Goal: Transaction & Acquisition: Purchase product/service

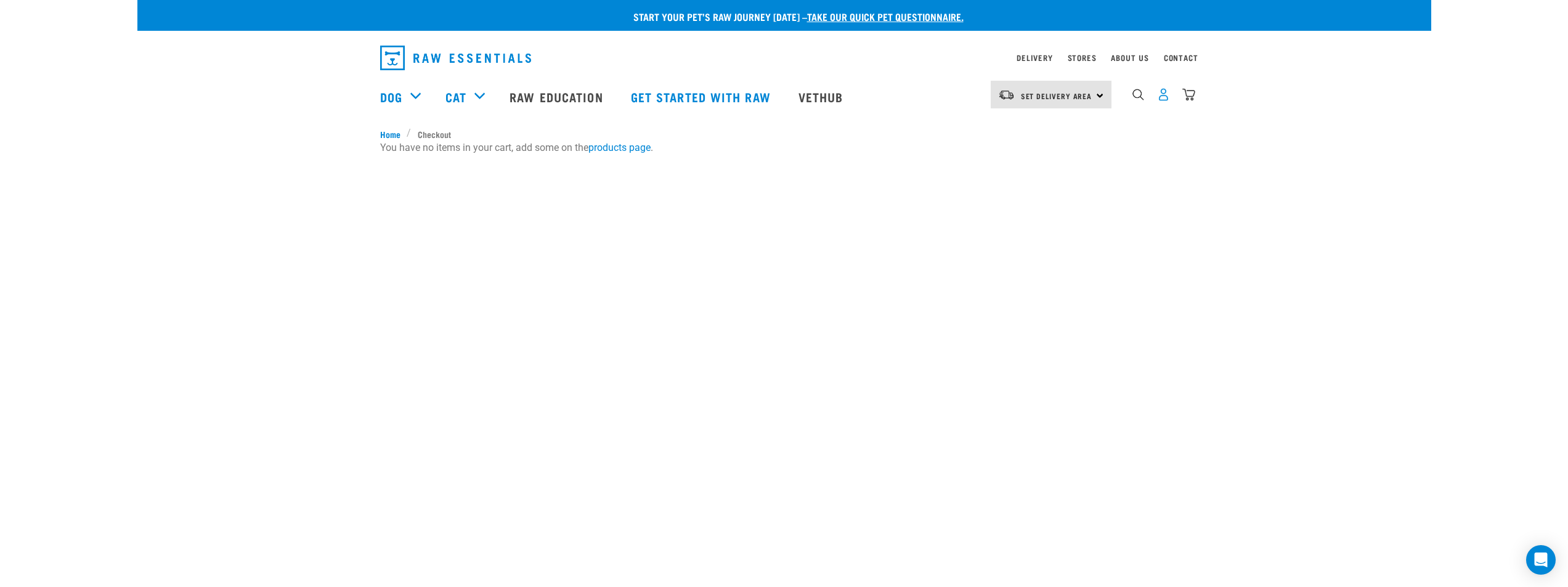
click at [1167, 101] on img "dropdown navigation" at bounding box center [1164, 94] width 13 height 13
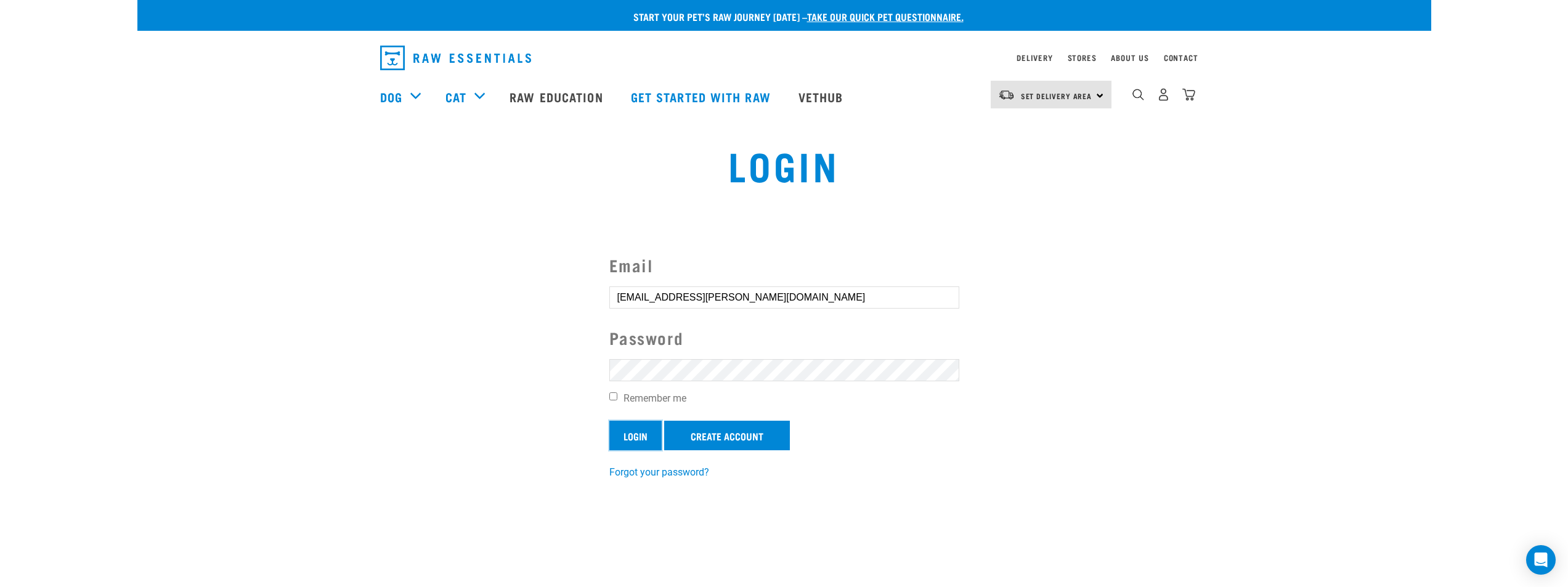
click at [646, 430] on input "Login" at bounding box center [636, 435] width 52 height 29
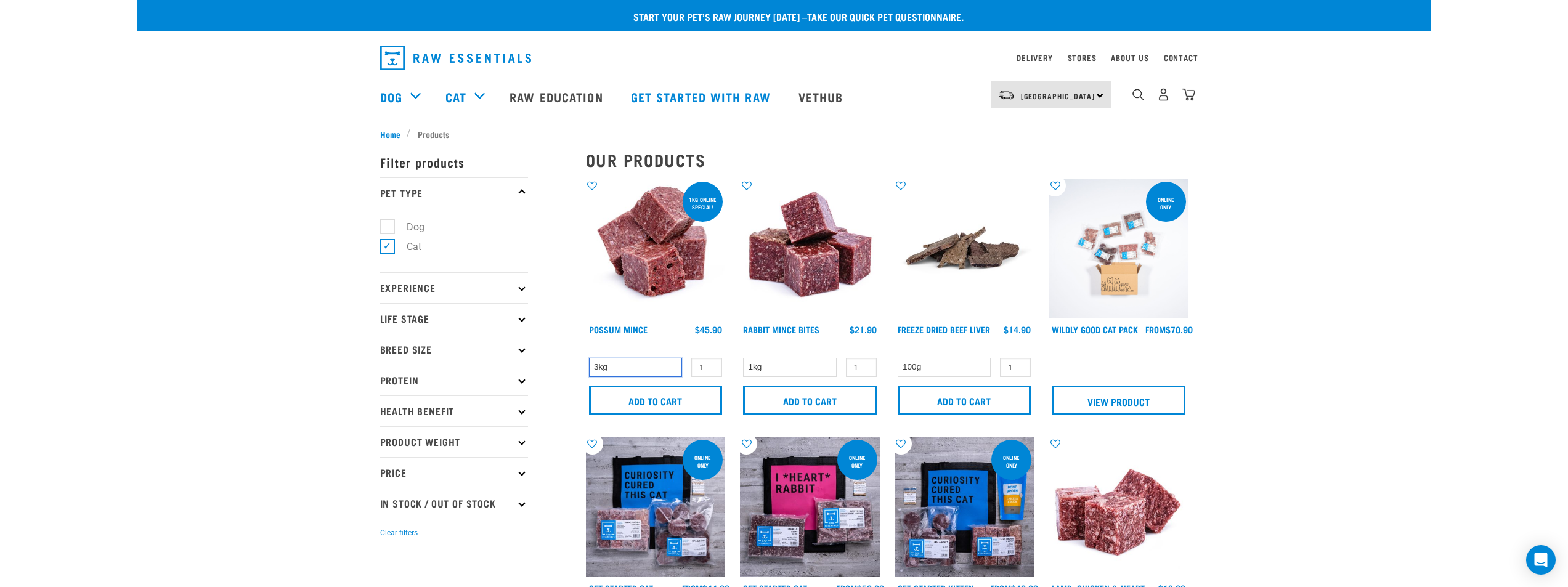
click at [670, 374] on select "3kg" at bounding box center [636, 367] width 94 height 19
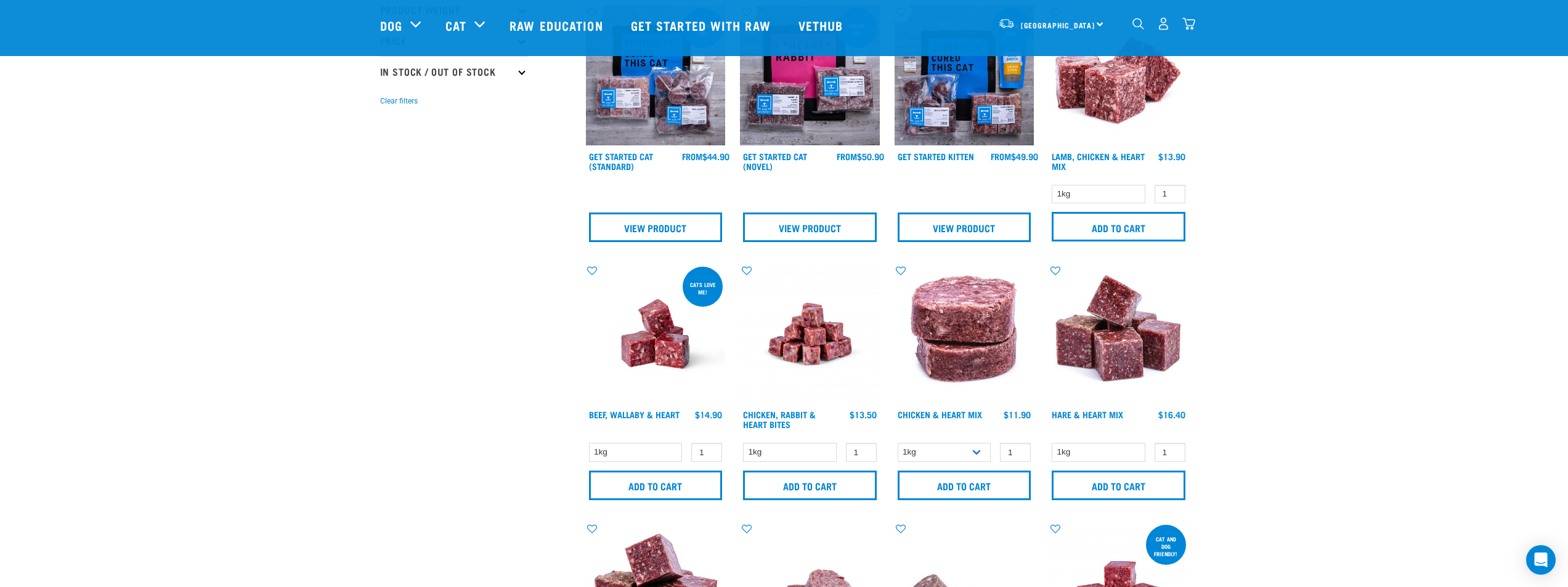
scroll to position [493, 0]
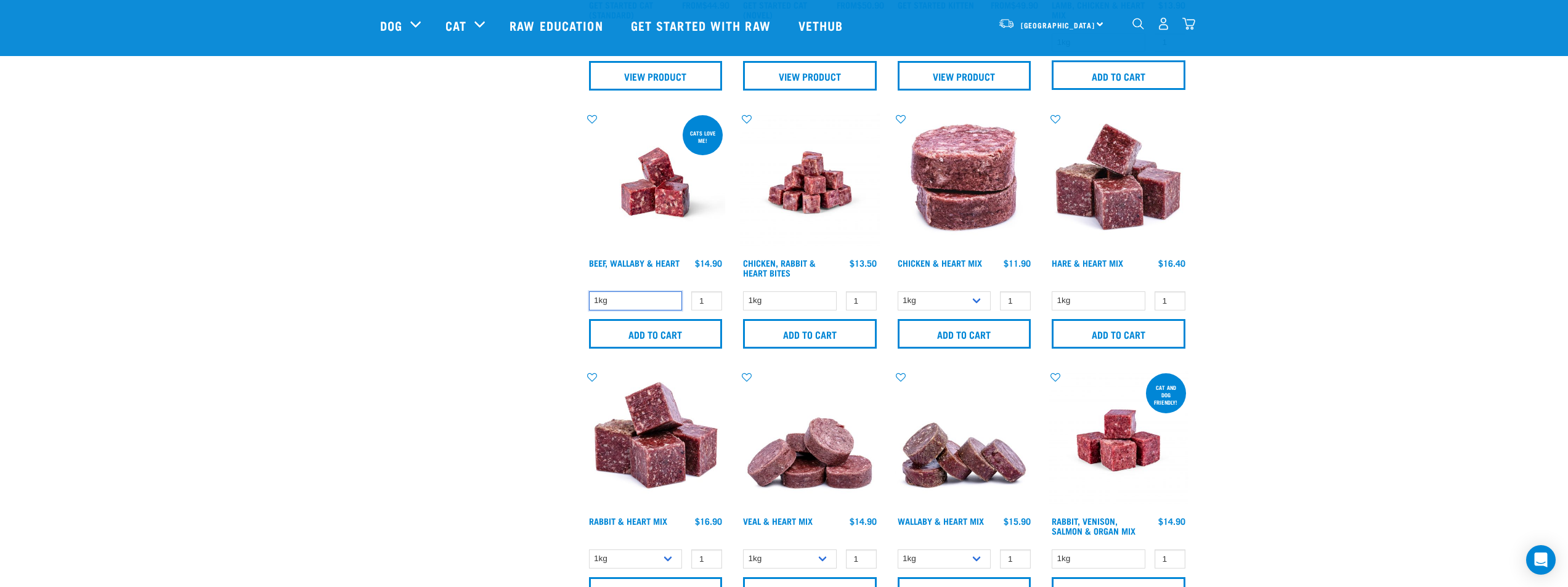
click at [661, 303] on select "1kg" at bounding box center [636, 301] width 94 height 19
click at [701, 299] on input "1" at bounding box center [706, 301] width 31 height 19
click at [670, 331] on input "Add to cart" at bounding box center [656, 334] width 134 height 29
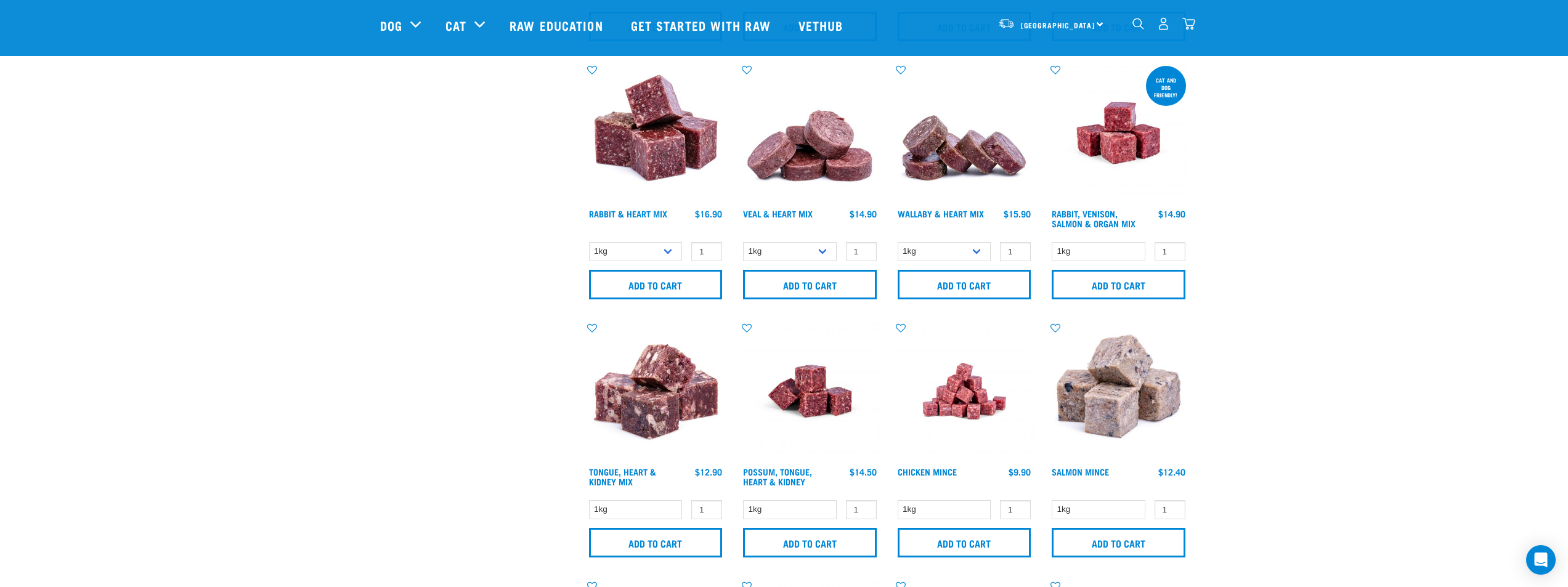
scroll to position [801, 0]
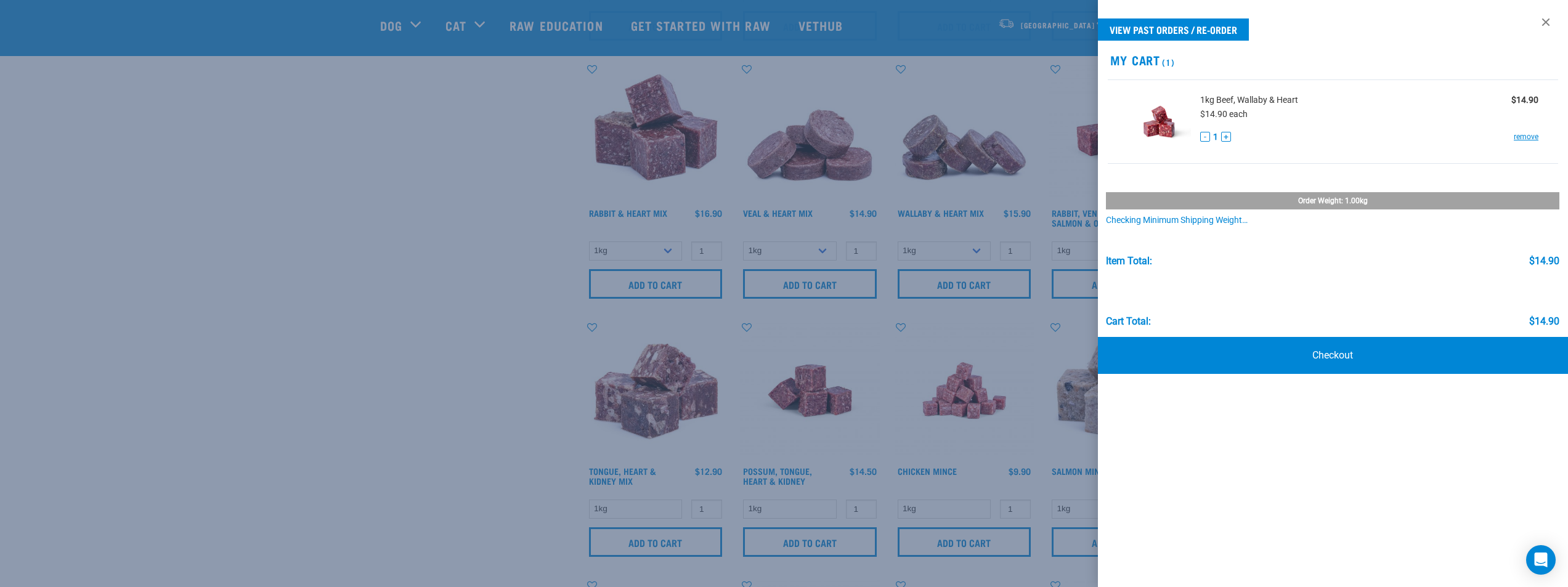
click at [467, 283] on div at bounding box center [784, 293] width 1568 height 587
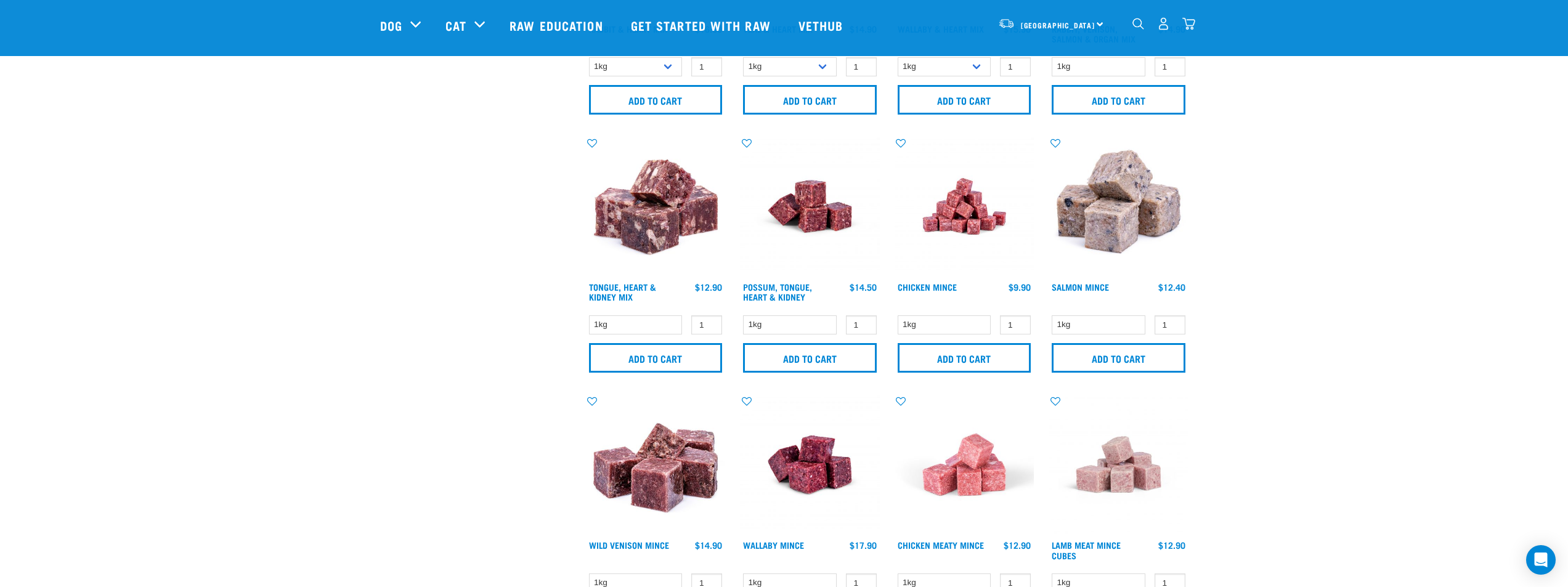
scroll to position [986, 0]
click at [664, 357] on input "Add to cart" at bounding box center [656, 357] width 134 height 29
click at [396, 327] on div "× Filter products Pet Type Dog Cat Experience New Raw Feeder Experienced Raw Fe…" at bounding box center [475, 305] width 206 height 2497
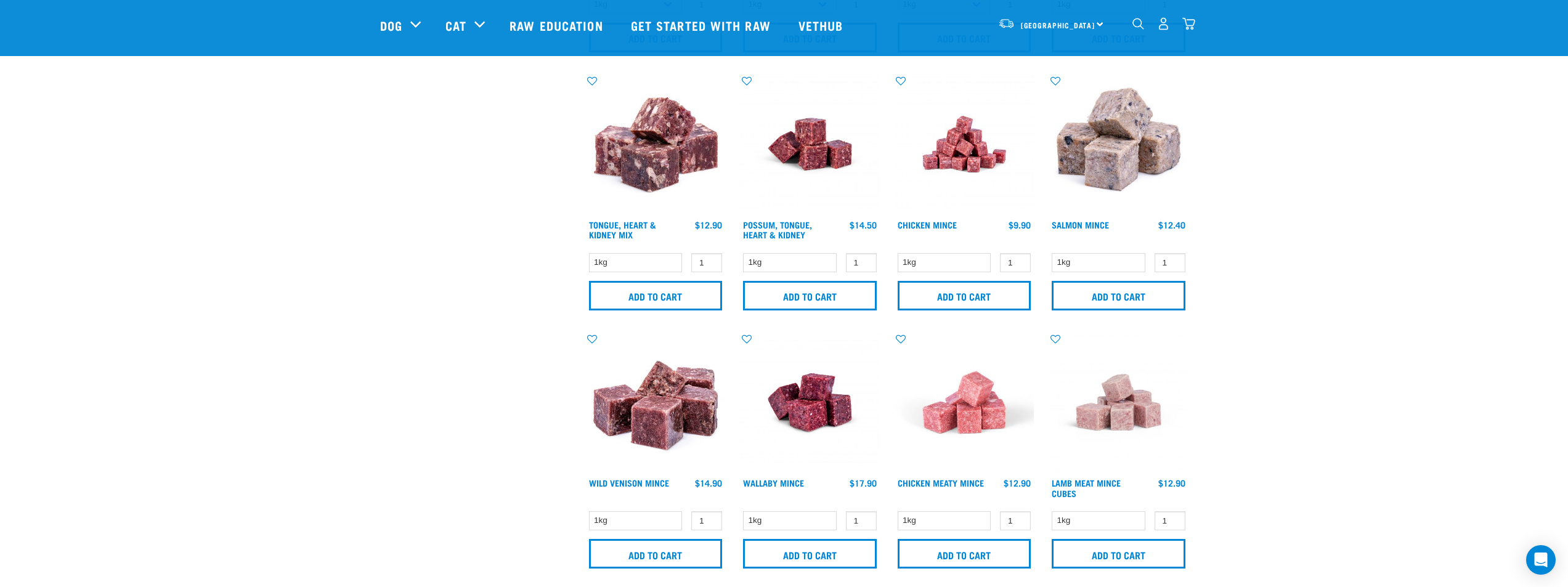
click at [406, 321] on div "× Filter products Pet Type Dog Cat Experience New Raw Feeder Experienced Raw Fe…" at bounding box center [475, 243] width 206 height 2497
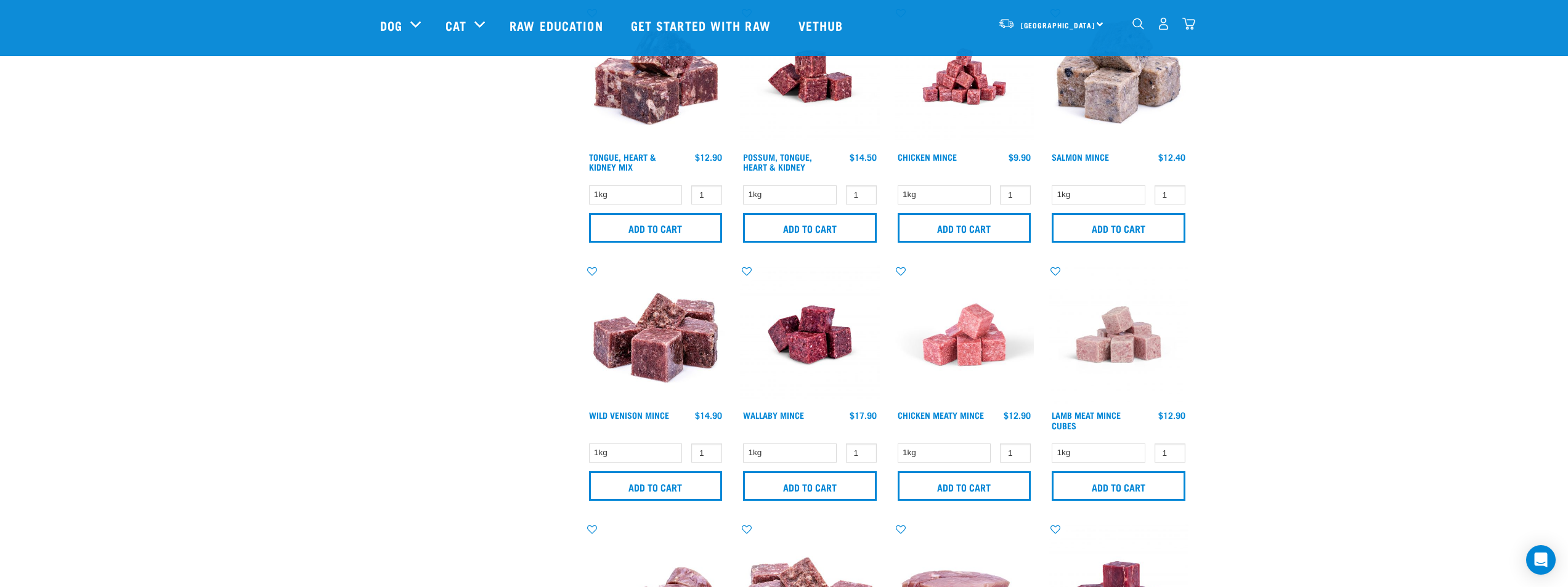
scroll to position [1232, 0]
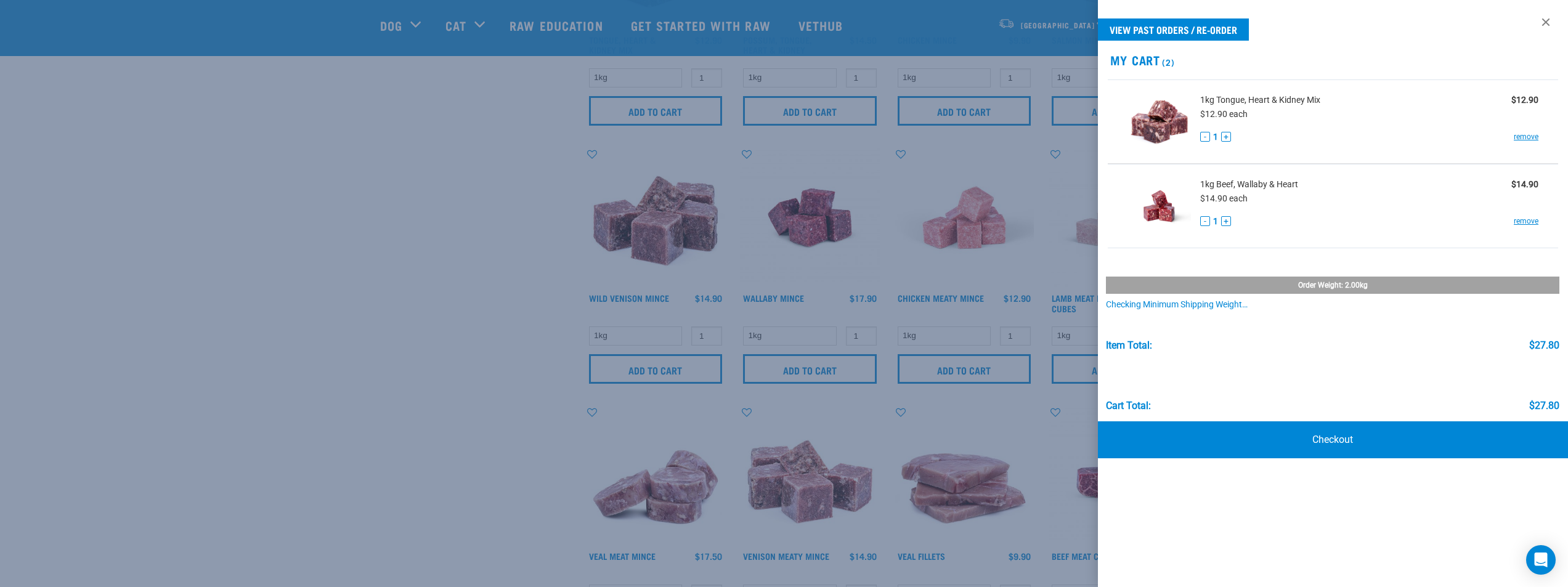
click at [407, 323] on div at bounding box center [784, 293] width 1568 height 587
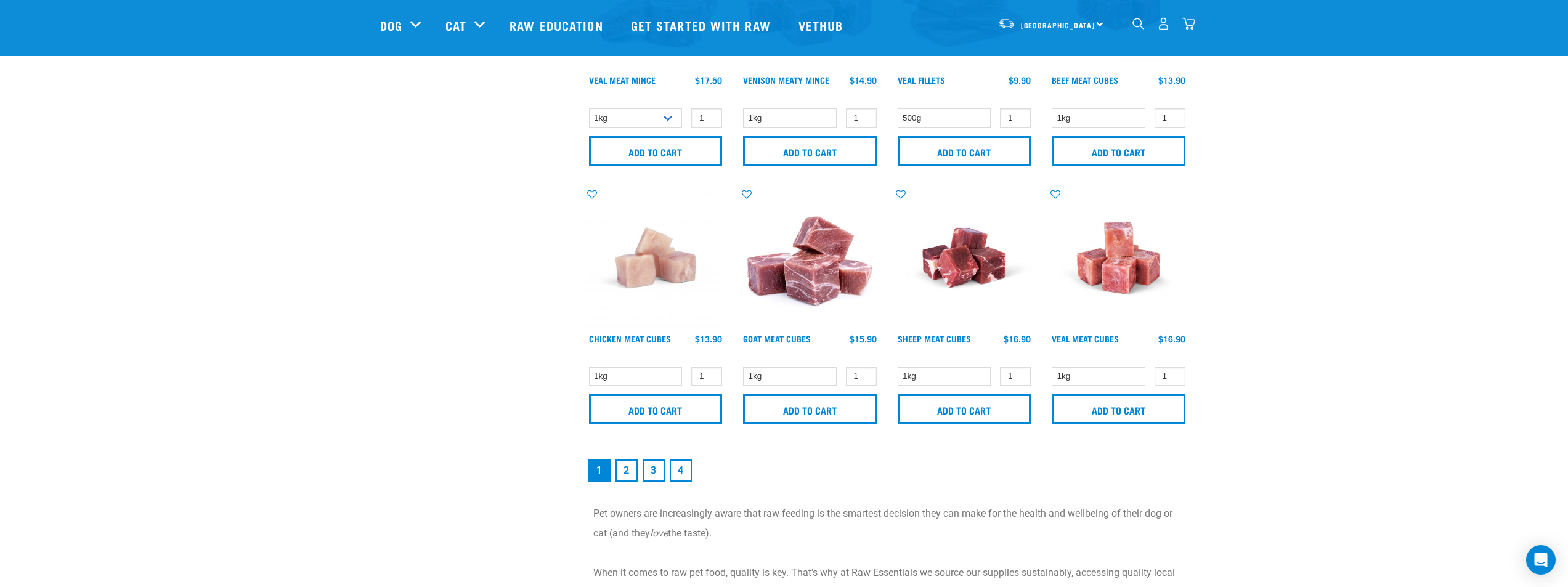
scroll to position [1725, 0]
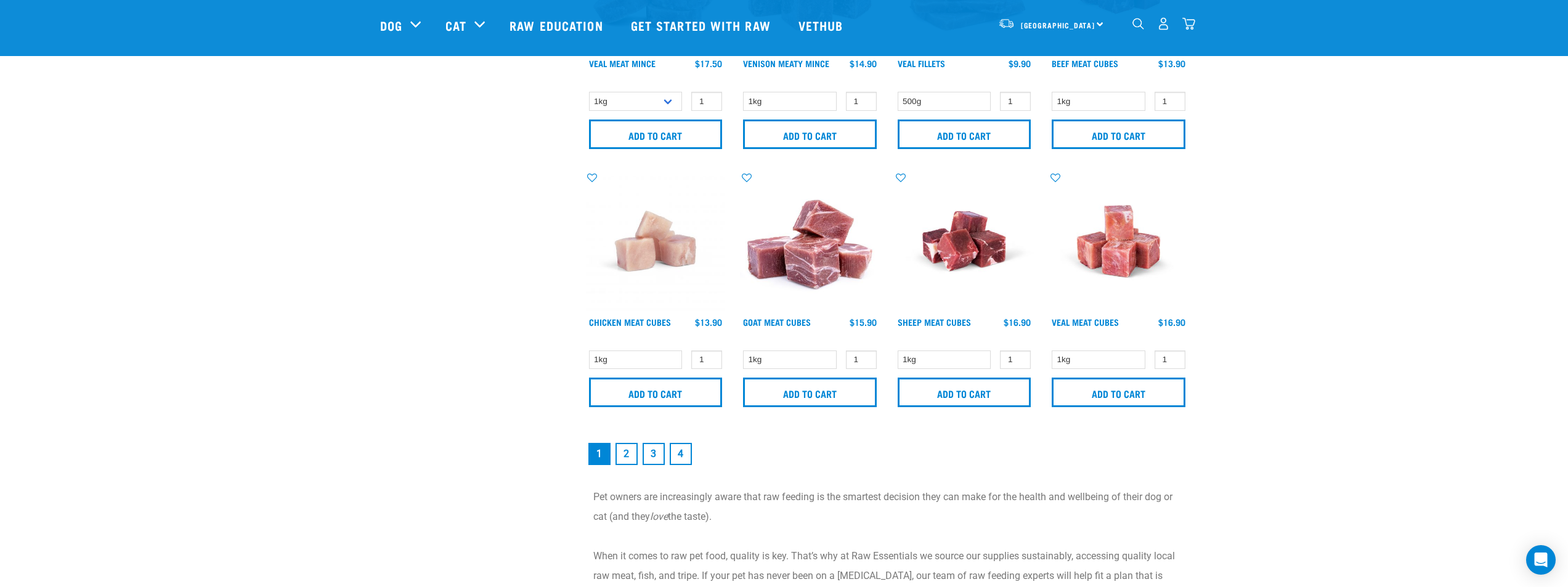
click at [884, 447] on nav "1 2 3 4" at bounding box center [887, 454] width 603 height 27
click at [626, 459] on link "2" at bounding box center [627, 454] width 22 height 22
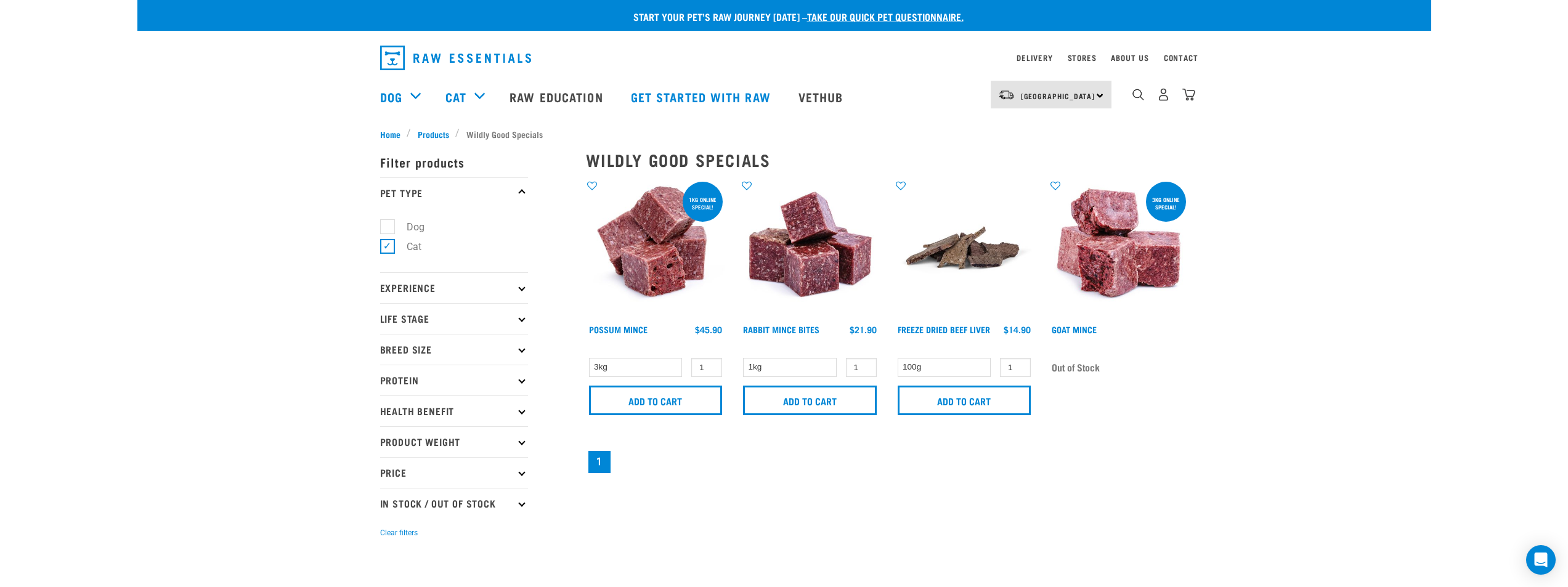
click at [1373, 168] on div "Start your pet’s raw journey [DATE] – take our quick pet questionnaire. Deliver…" at bounding box center [784, 276] width 1294 height 552
click at [1350, 321] on div "Start your pet’s raw journey [DATE] – take our quick pet questionnaire. Deliver…" at bounding box center [784, 276] width 1294 height 552
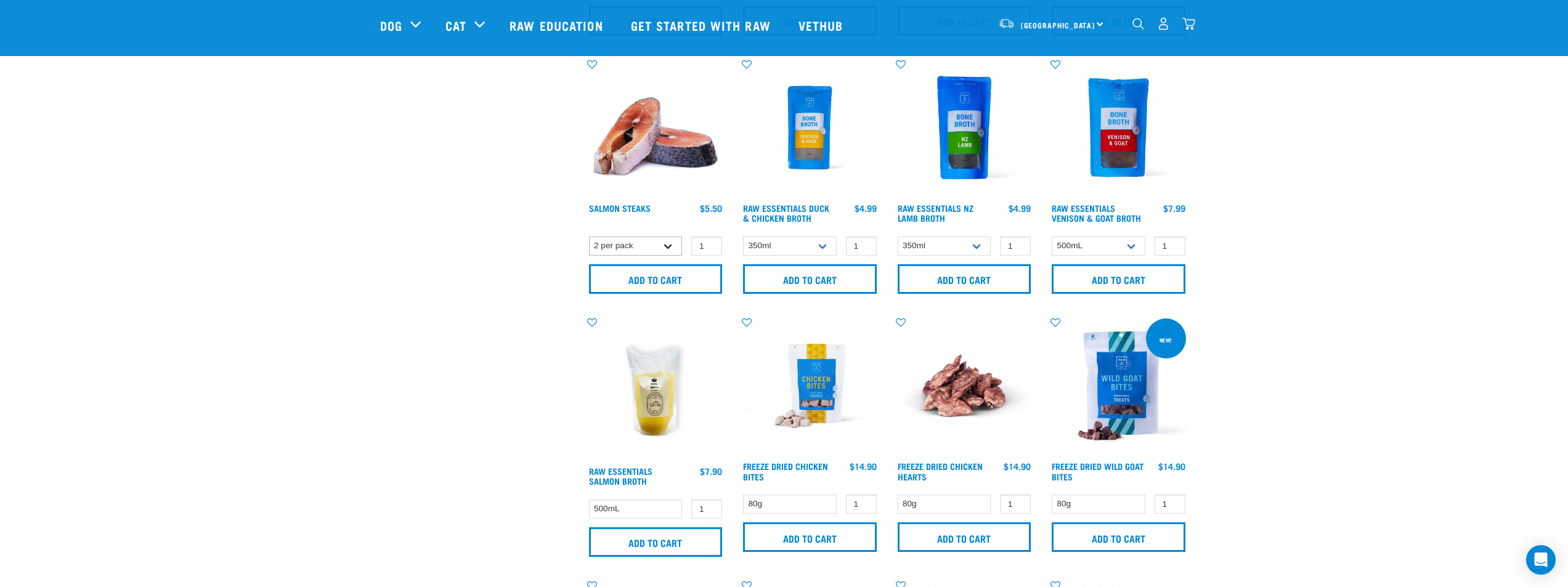
scroll to position [555, 0]
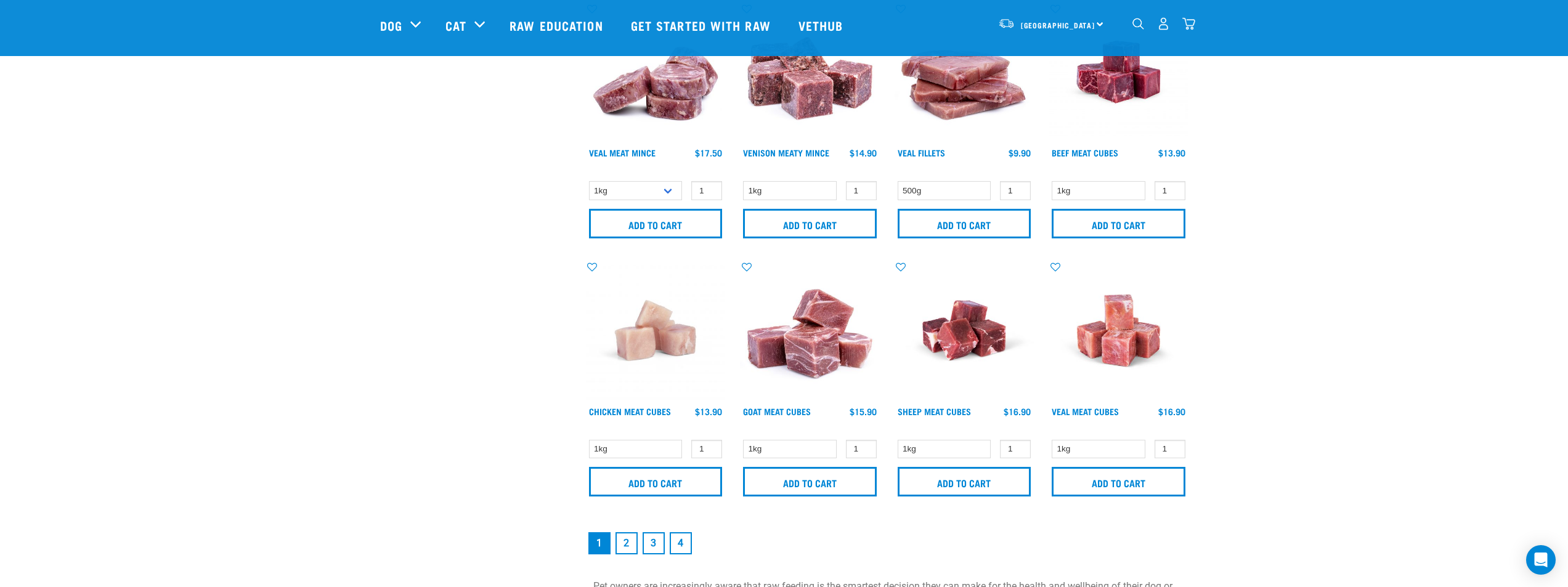
scroll to position [1569, 0]
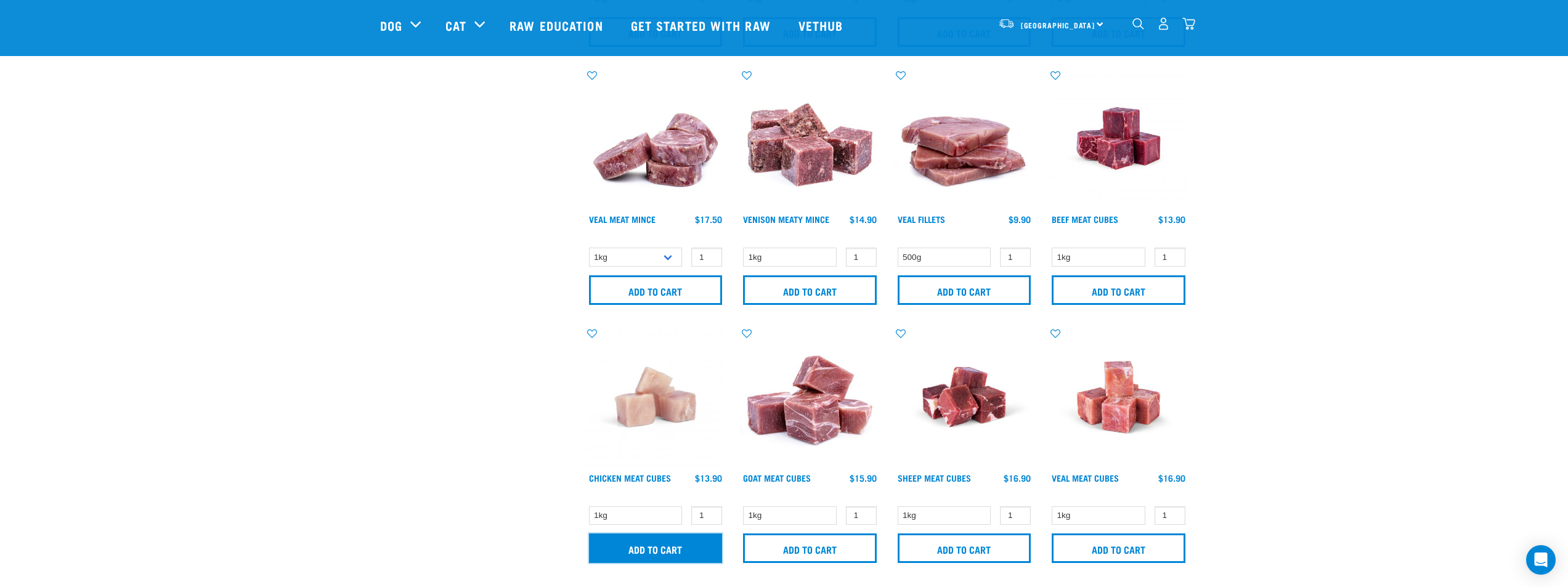
click at [610, 545] on input "Add to cart" at bounding box center [656, 548] width 134 height 29
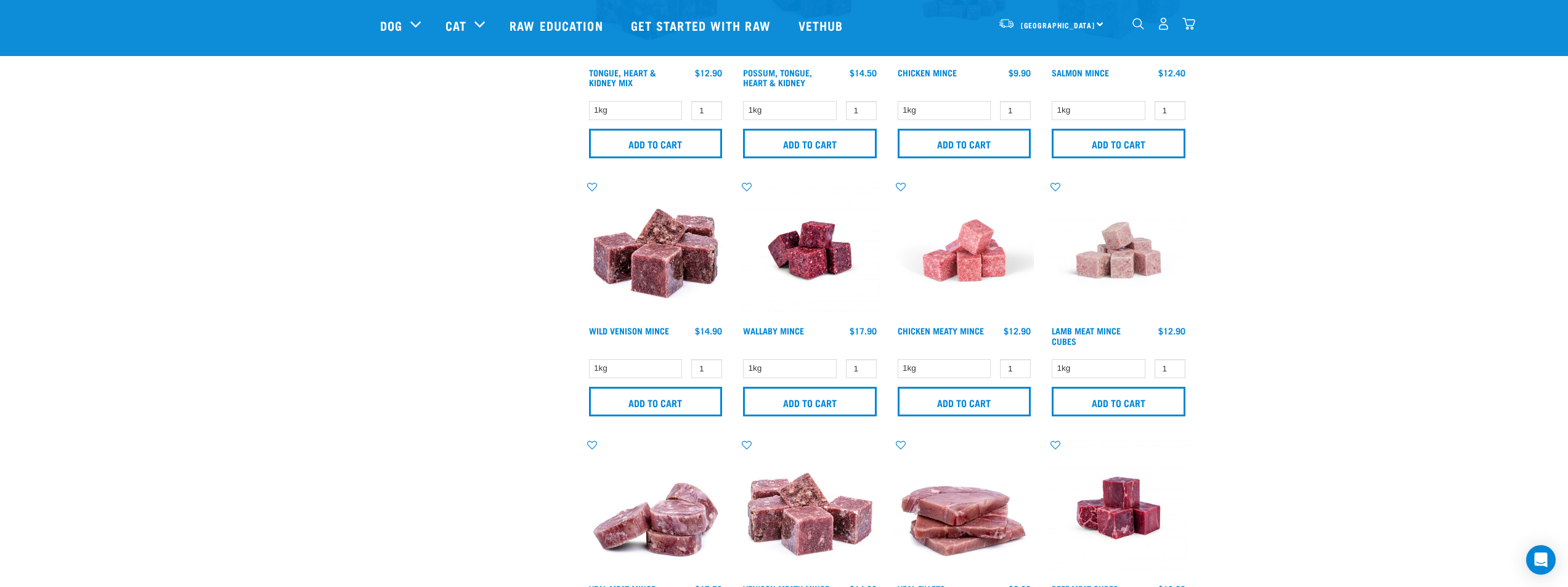
click at [435, 420] on div "× Filter products Pet Type Dog Cat Experience New Raw Feeder Experienced Raw Fe…" at bounding box center [475, 91] width 206 height 2497
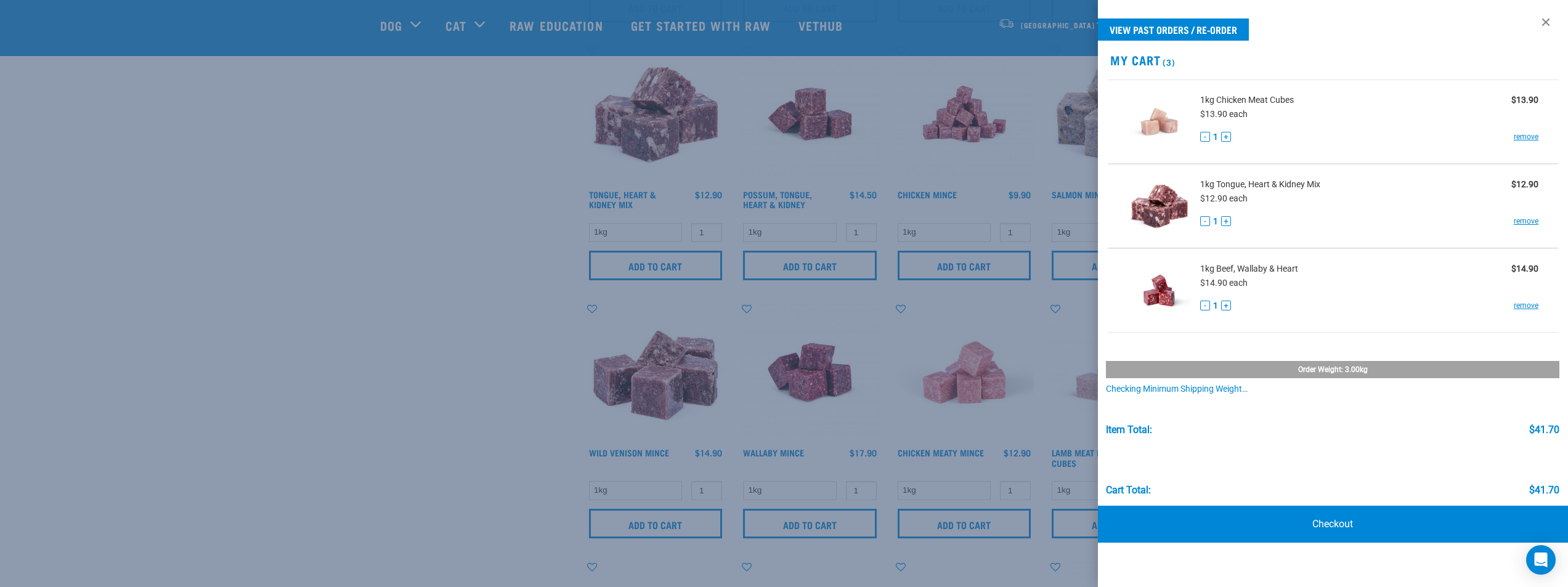
scroll to position [1138, 0]
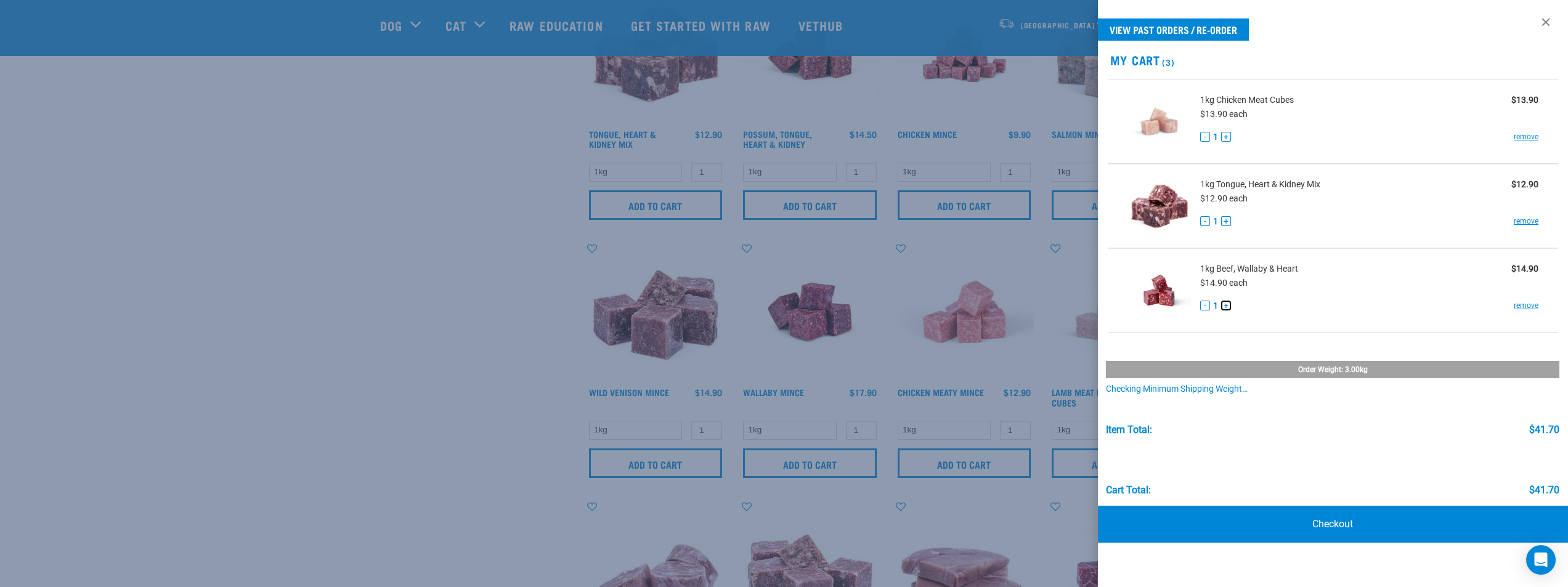
click at [1228, 304] on button "+" at bounding box center [1226, 306] width 10 height 10
click at [402, 257] on div at bounding box center [784, 293] width 1568 height 587
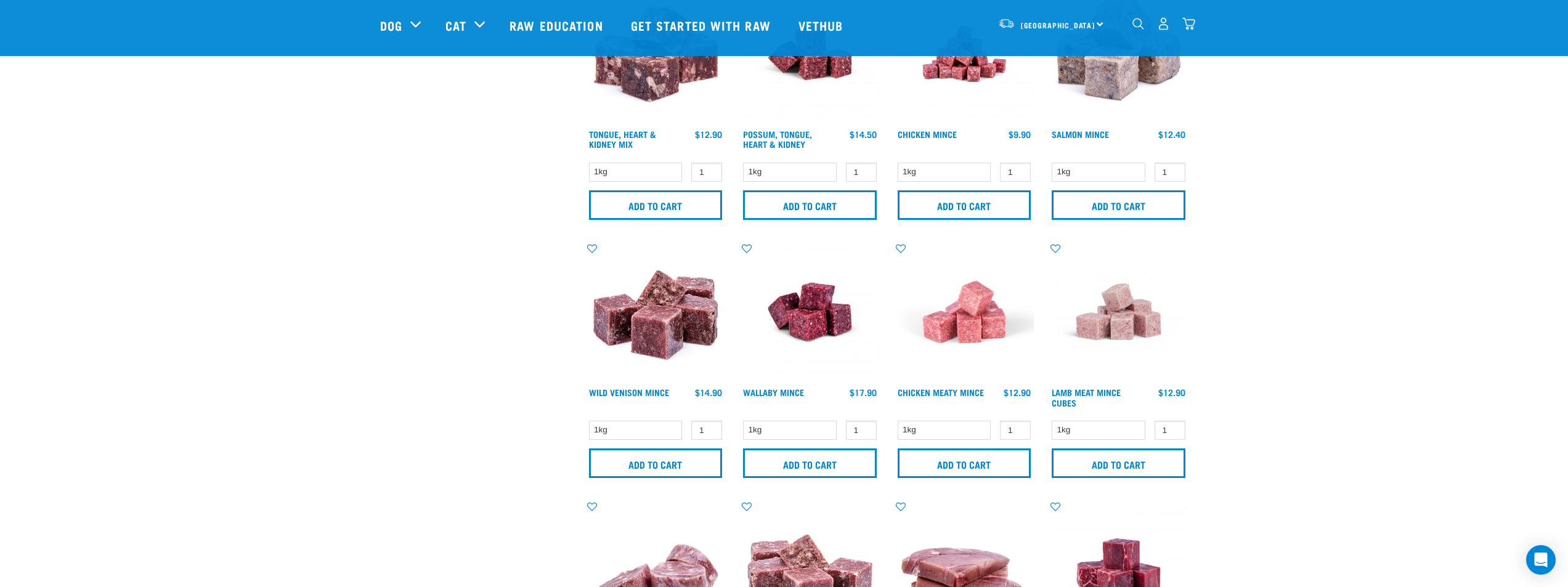
click at [306, 403] on div "Start your pet’s raw journey today – take our quick pet questionnaire. Delivery…" at bounding box center [784, 129] width 1294 height 2533
click at [374, 390] on div "× Filter products Pet Type Dog Cat Experience New Raw Feeder Experienced Raw Fe…" at bounding box center [475, 153] width 206 height 2497
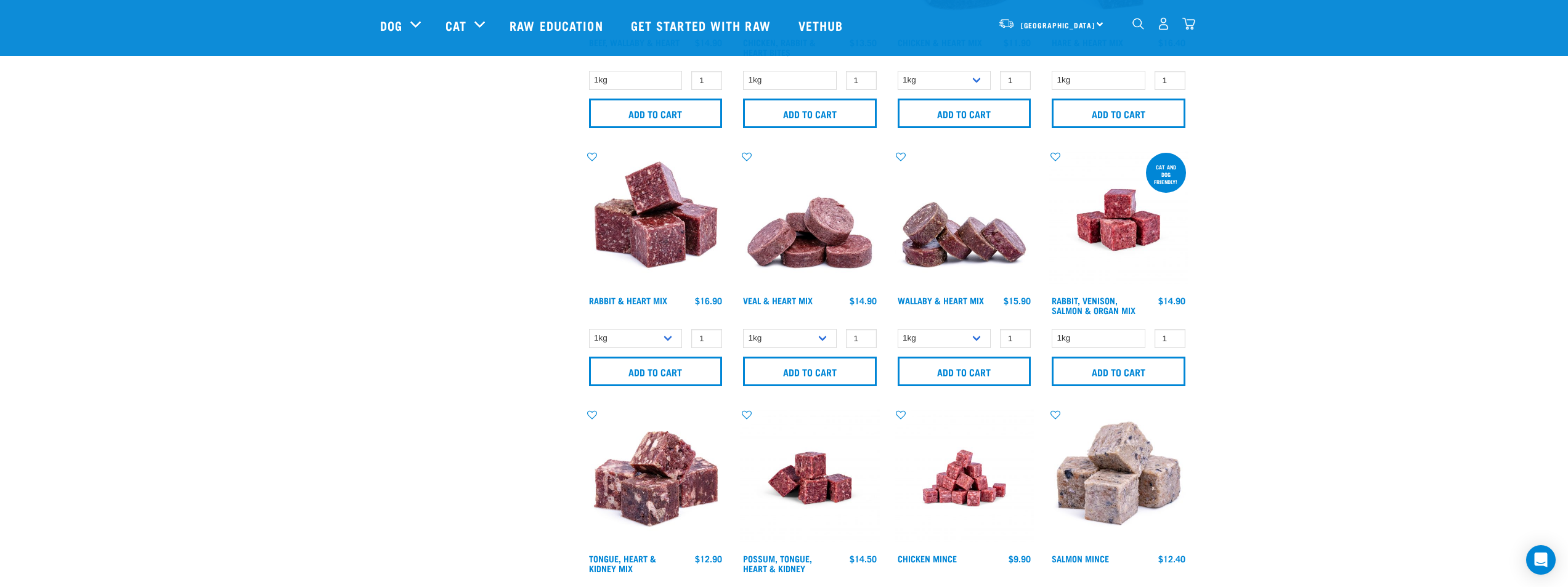
scroll to position [707, 0]
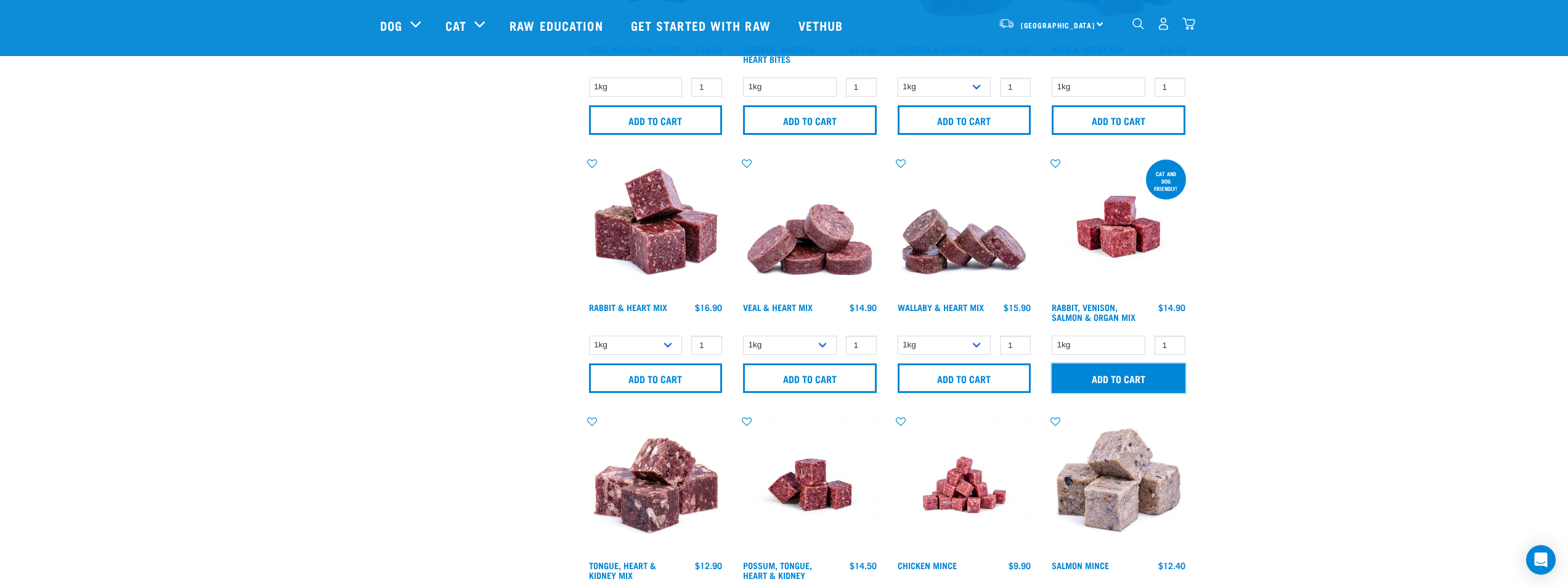
click at [1105, 384] on input "Add to cart" at bounding box center [1119, 378] width 134 height 29
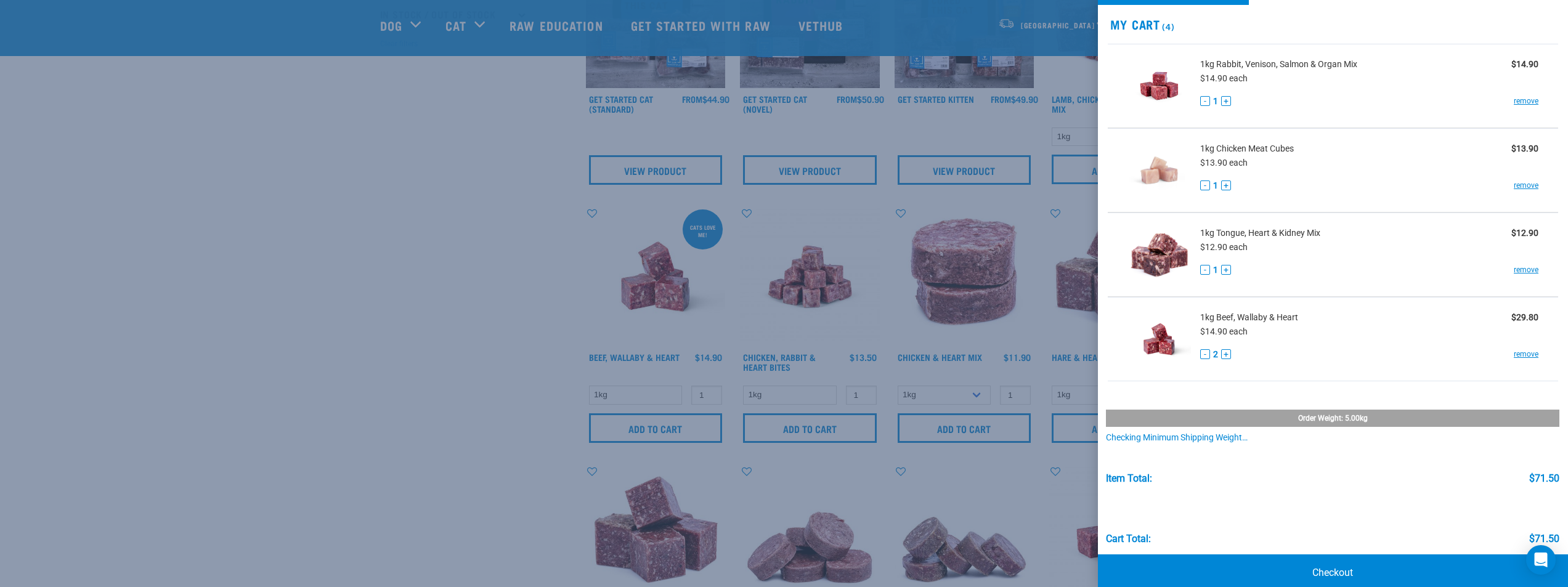
scroll to position [55, 0]
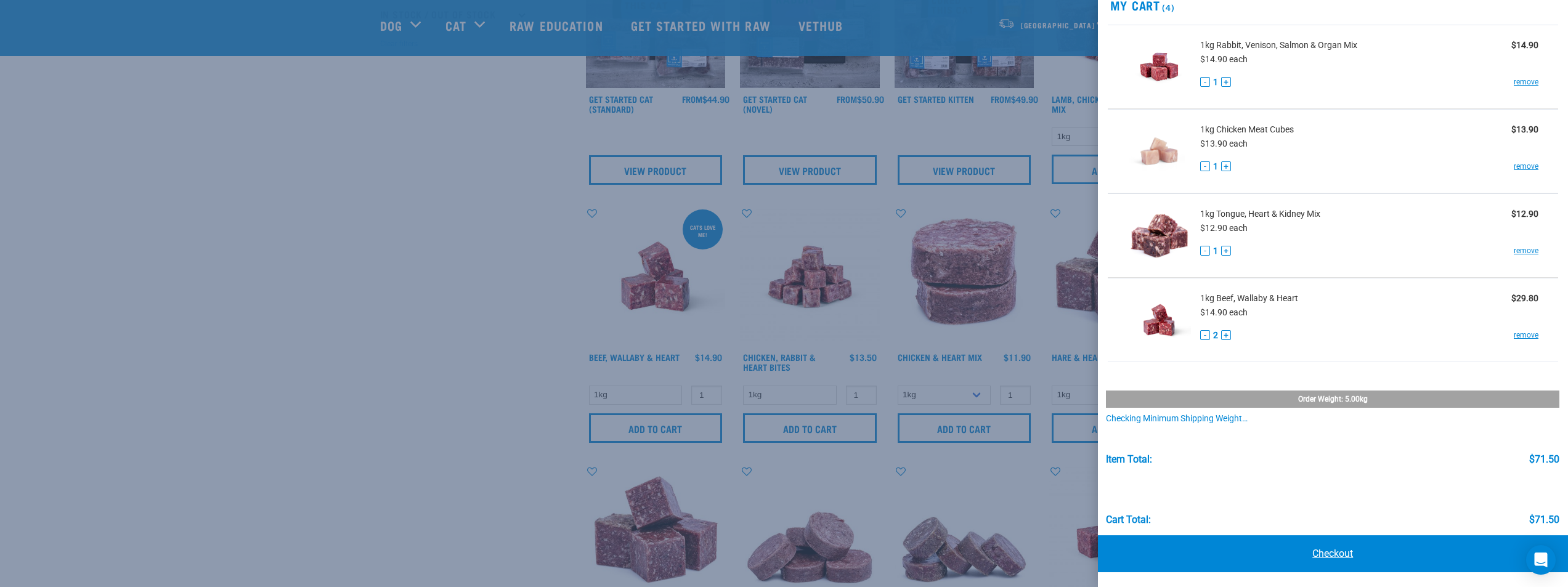
click at [1270, 545] on link "Checkout" at bounding box center [1333, 553] width 470 height 37
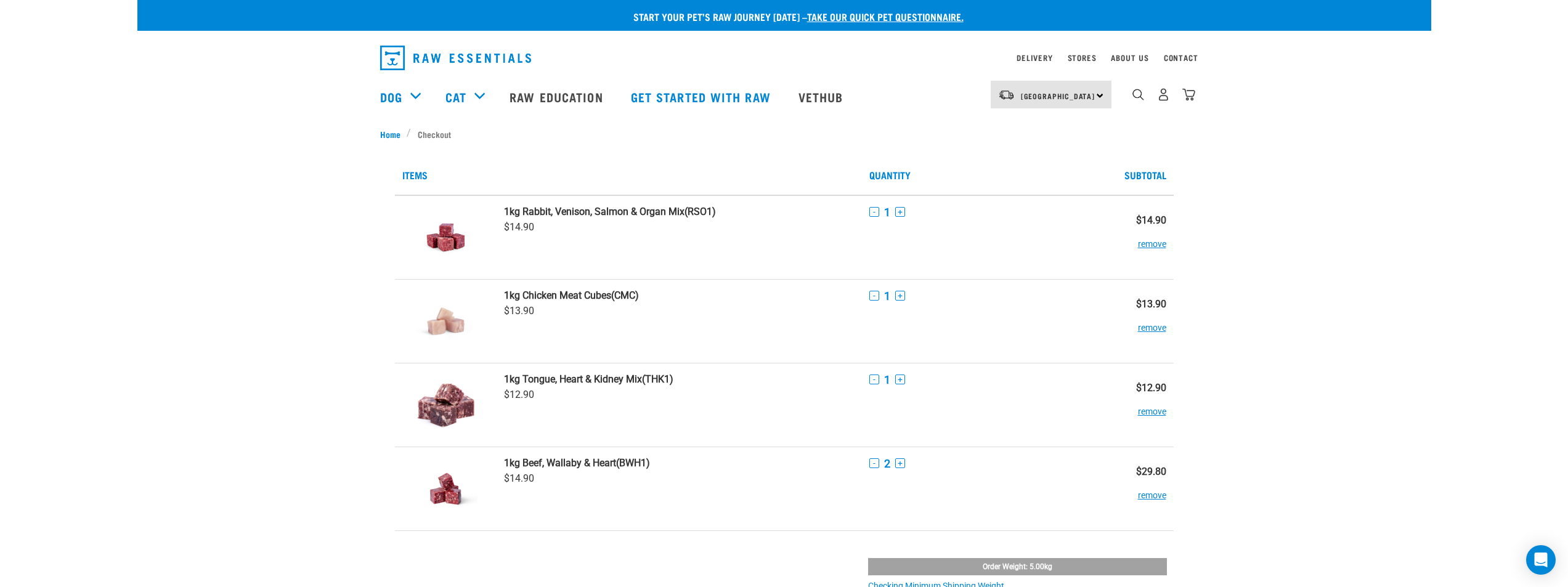
click at [348, 515] on div "Start your pet’s raw journey [DATE] – take our quick pet questionnaire. Deliver…" at bounding box center [784, 590] width 1294 height 1180
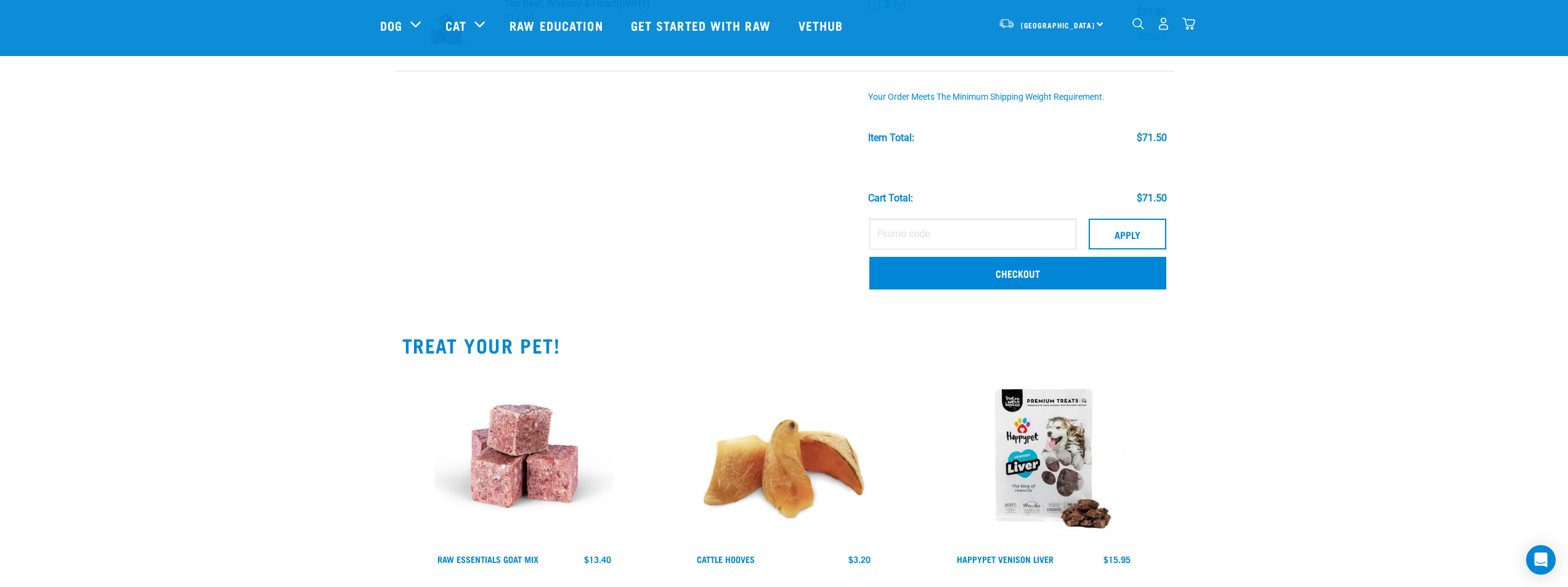
scroll to position [370, 0]
click at [1022, 267] on link "Checkout" at bounding box center [1018, 272] width 297 height 32
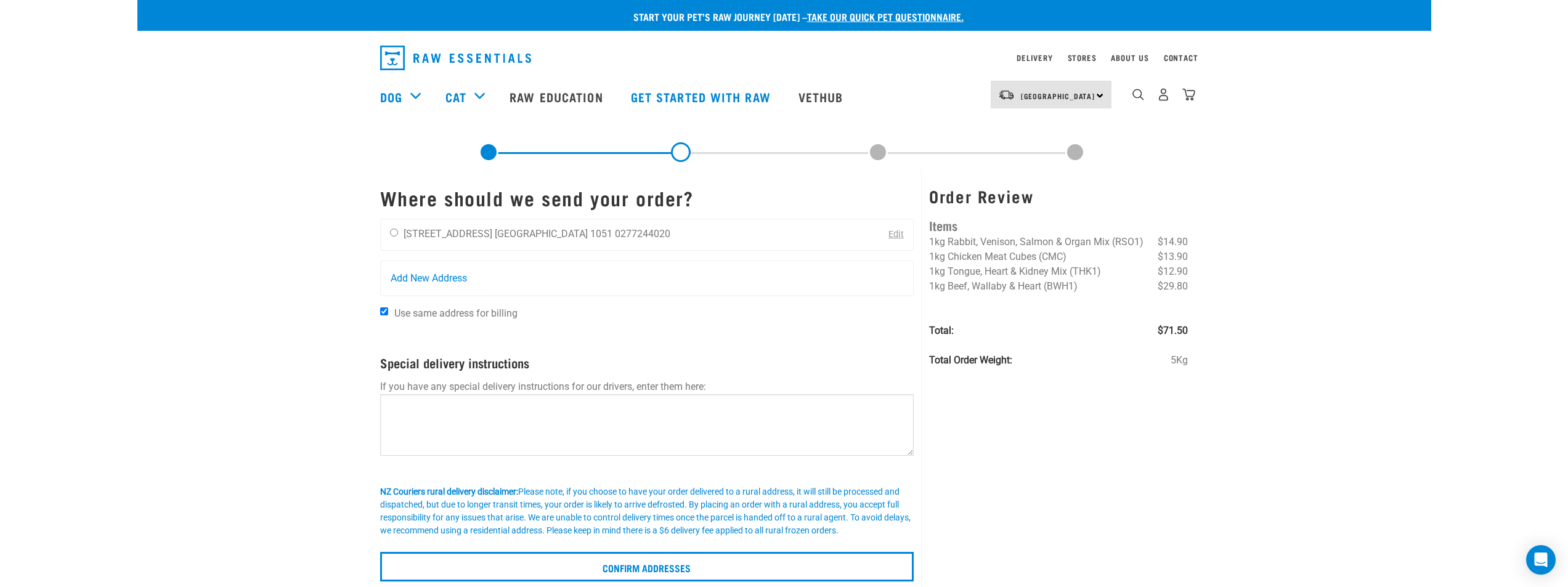
click at [157, 340] on div "Start your pet’s raw journey today – take our quick pet questionnaire. Delivery…" at bounding box center [784, 291] width 1294 height 581
click at [416, 236] on li "[STREET_ADDRESS]" at bounding box center [448, 233] width 89 height 12
click at [395, 234] on input "radio" at bounding box center [394, 232] width 8 height 8
radio input "true"
click at [299, 367] on div "Start your pet’s raw journey today – take our quick pet questionnaire. Delivery…" at bounding box center [784, 291] width 1294 height 581
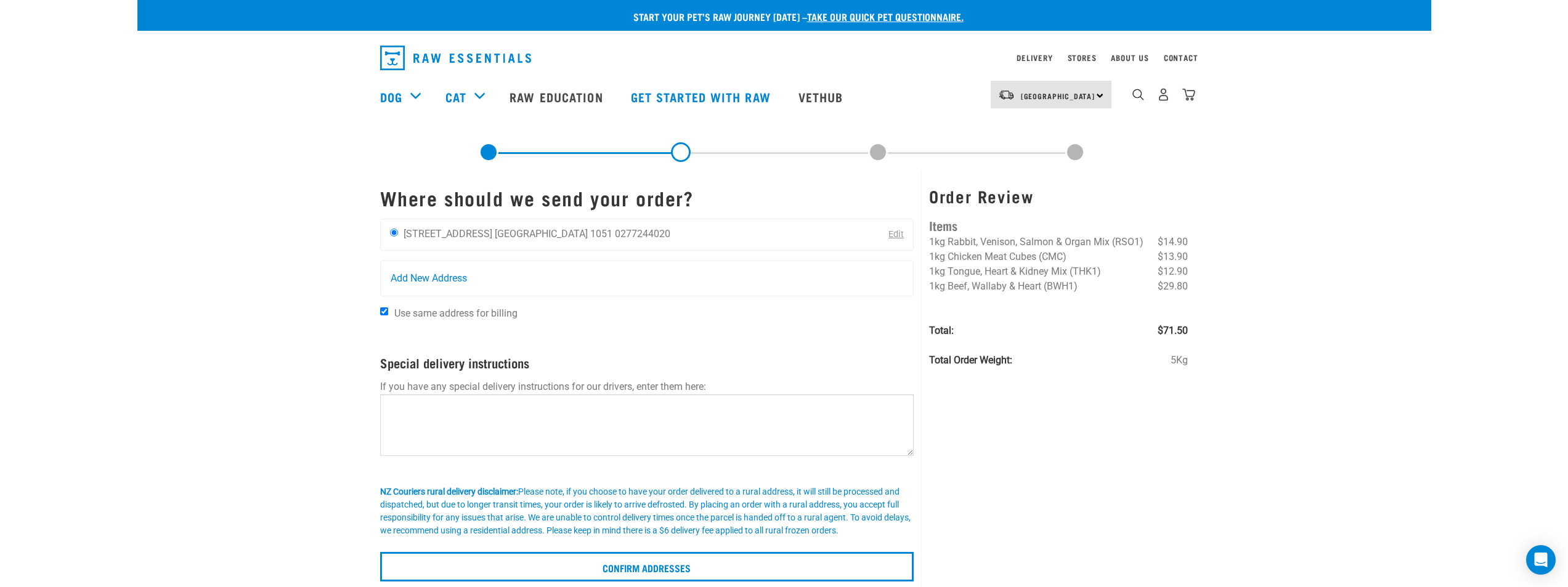
click at [296, 357] on div "Start your pet’s raw journey today – take our quick pet questionnaire. Delivery…" at bounding box center [784, 291] width 1294 height 581
click at [295, 357] on div "Start your pet’s raw journey today – take our quick pet questionnaire. Delivery…" at bounding box center [784, 291] width 1294 height 581
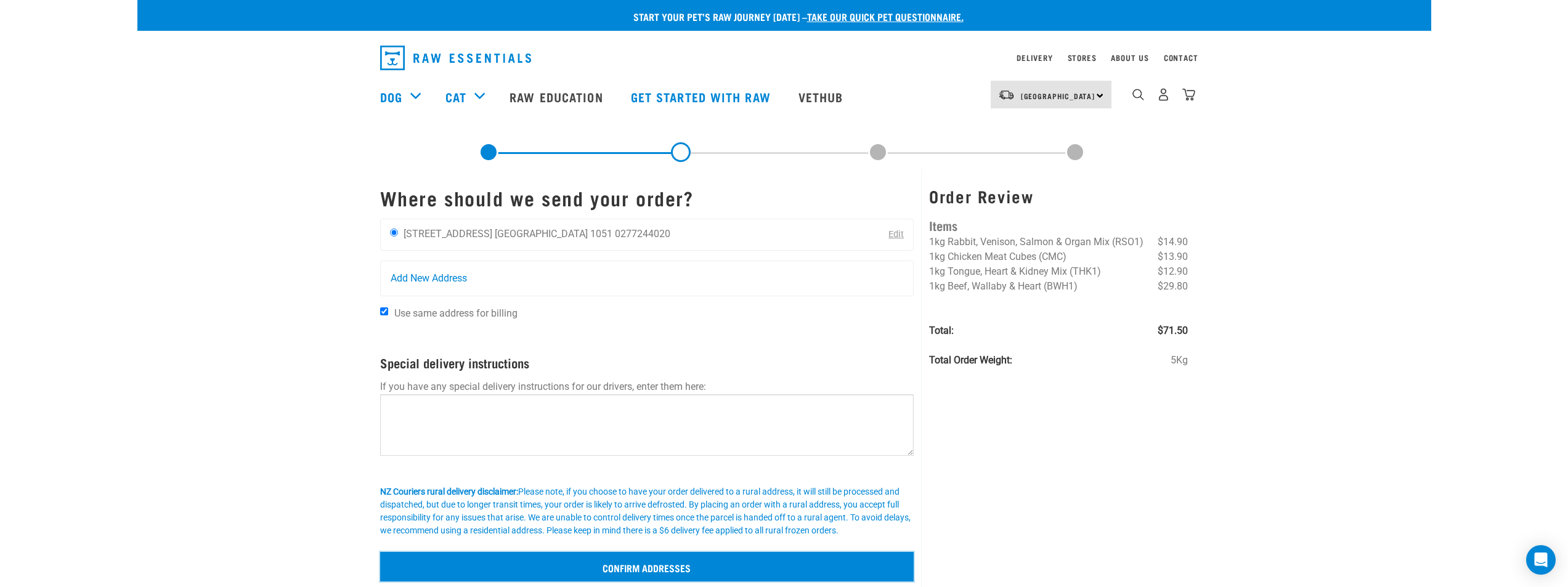
click at [628, 567] on input "Confirm addresses" at bounding box center [647, 566] width 534 height 29
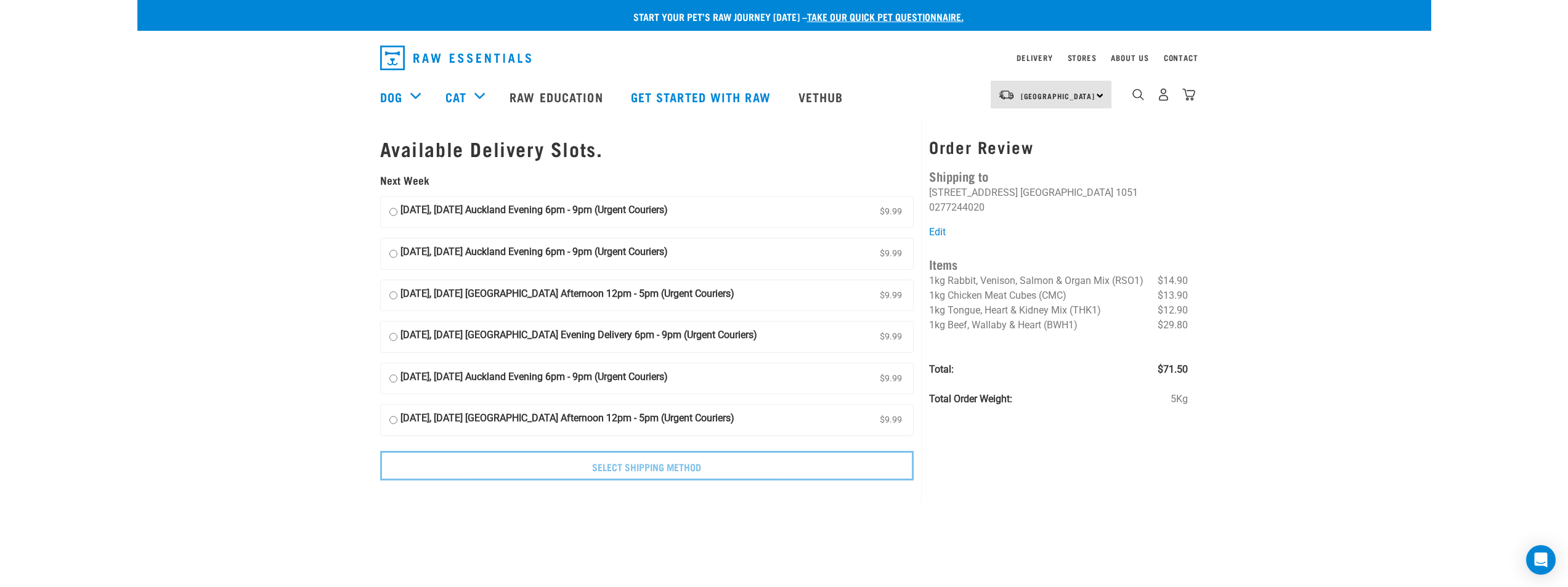
click at [454, 209] on strong "[DATE], [DATE] Auckland Evening 6pm - 9pm (Urgent Couriers)" at bounding box center [534, 212] width 268 height 19
click at [397, 209] on input "[DATE], [DATE] Auckland Evening 6pm - 9pm (Urgent Couriers) $9.99" at bounding box center [393, 212] width 8 height 19
radio input "true"
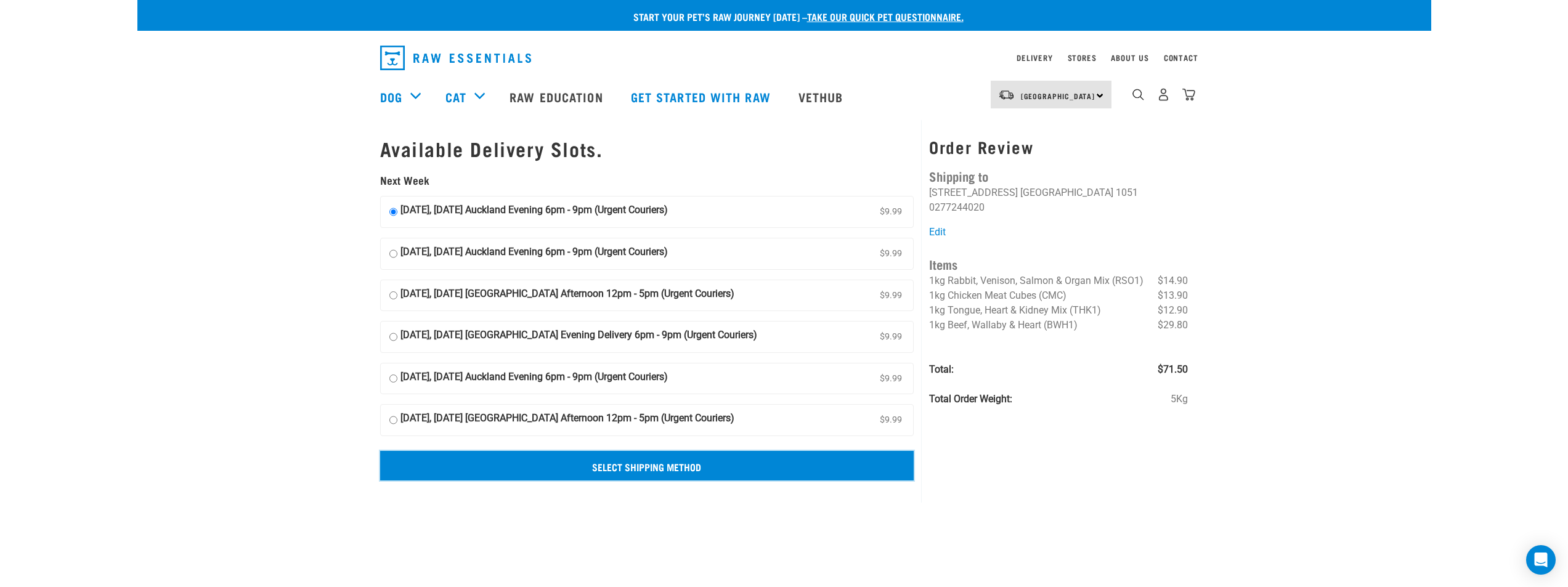
click at [657, 472] on input "Select Shipping Method" at bounding box center [647, 465] width 534 height 29
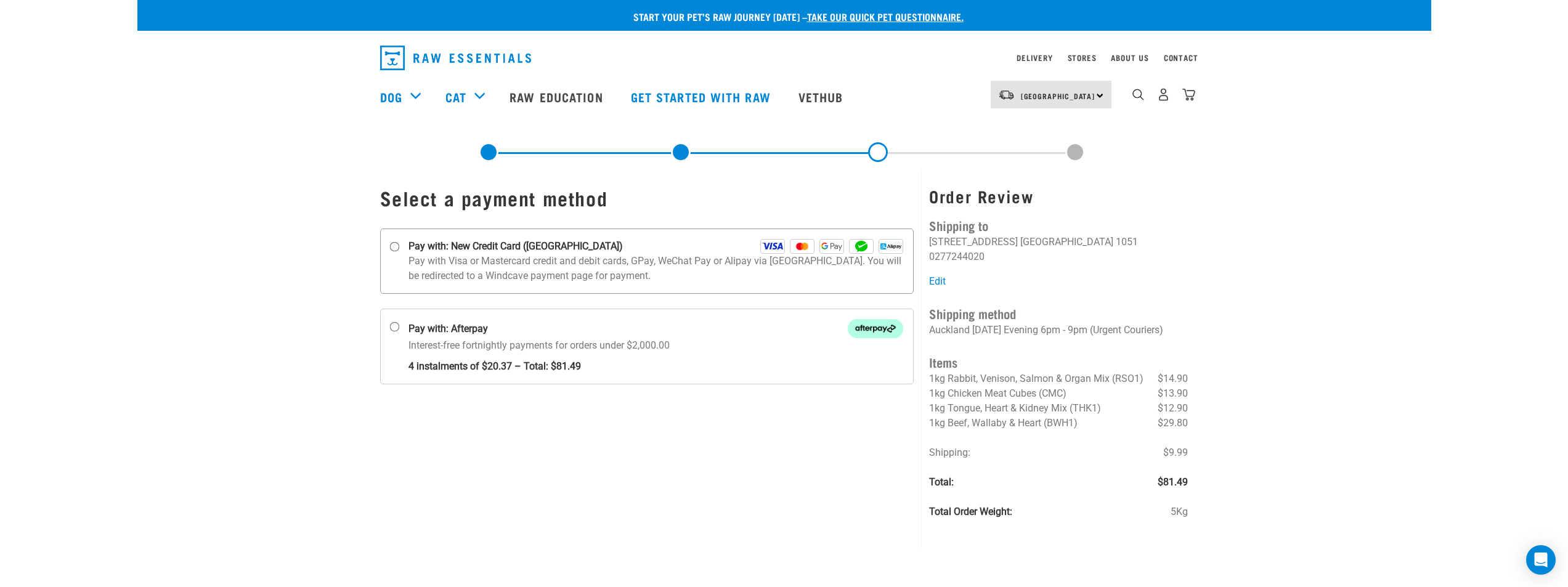
click at [533, 256] on p "Pay with Visa or Mastercard credit and debit cards, GPay, WeChat Pay or Alipay …" at bounding box center [656, 268] width 495 height 29
click at [399, 252] on input "Pay with: New Credit Card (Windcave)" at bounding box center [394, 247] width 10 height 10
radio input "true"
click at [611, 250] on div "Pay with: New Credit Card (Windcave)" at bounding box center [656, 246] width 495 height 15
click at [399, 250] on input "Pay with: New Credit Card (Windcave)" at bounding box center [394, 247] width 10 height 10
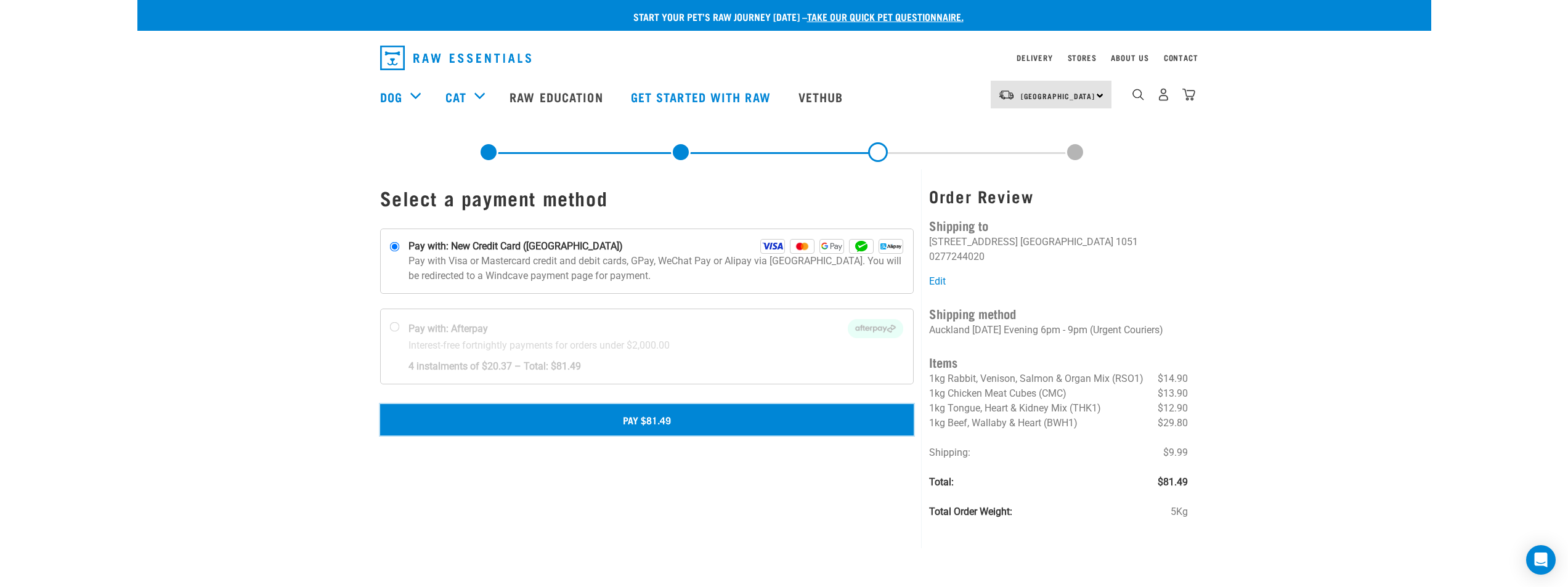
click at [605, 413] on button "Pay $81.49" at bounding box center [647, 419] width 534 height 31
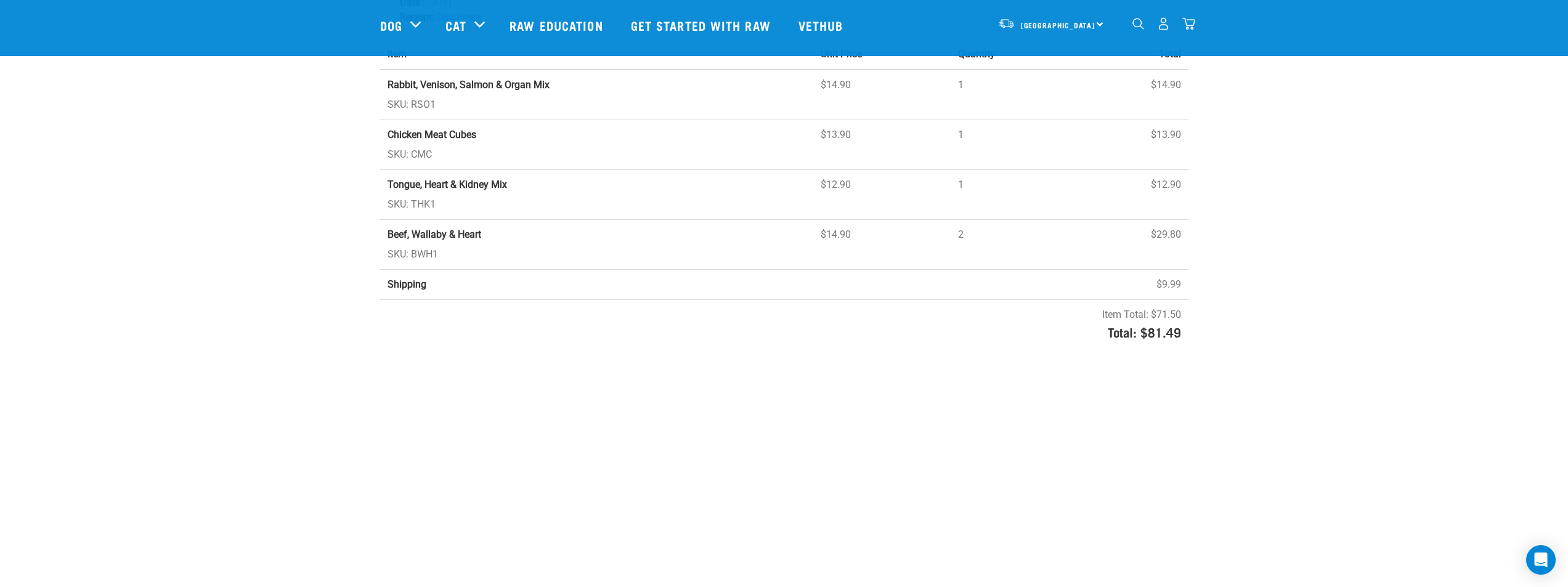
scroll to position [308, 0]
